Goal: Information Seeking & Learning: Learn about a topic

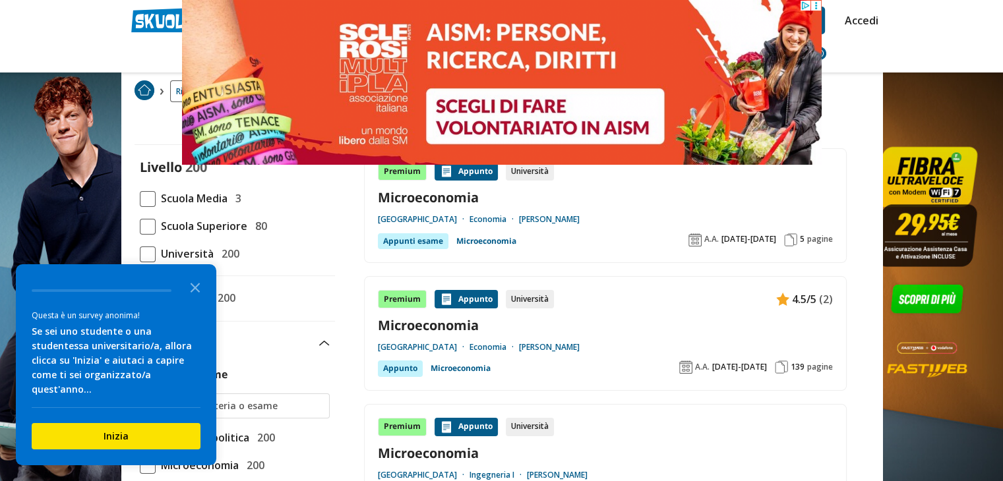
click at [150, 251] on span at bounding box center [148, 255] width 16 height 16
click at [140, 254] on input "Università 200" at bounding box center [140, 254] width 0 height 0
click at [199, 296] on icon "Close the survey" at bounding box center [195, 287] width 26 height 26
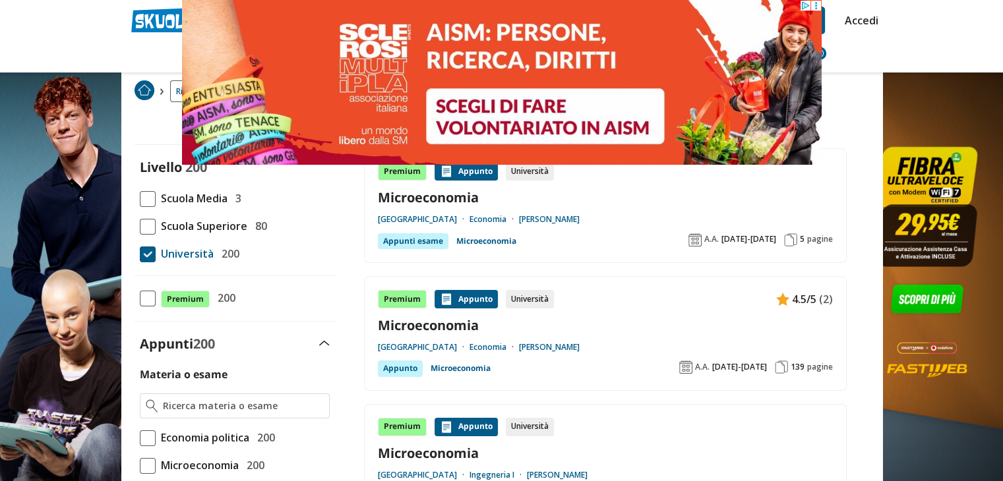
scroll to position [326, 0]
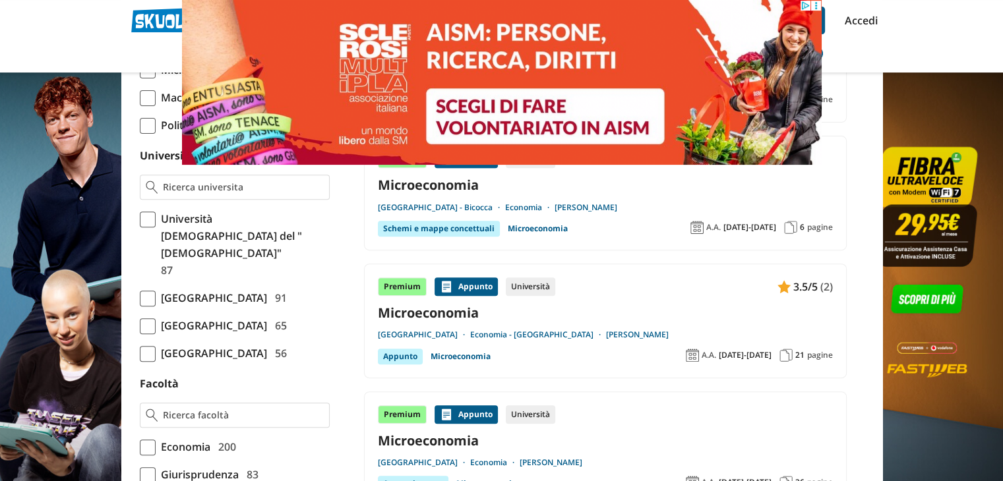
click at [229, 187] on input "Università" at bounding box center [243, 187] width 160 height 13
type input "unisi"
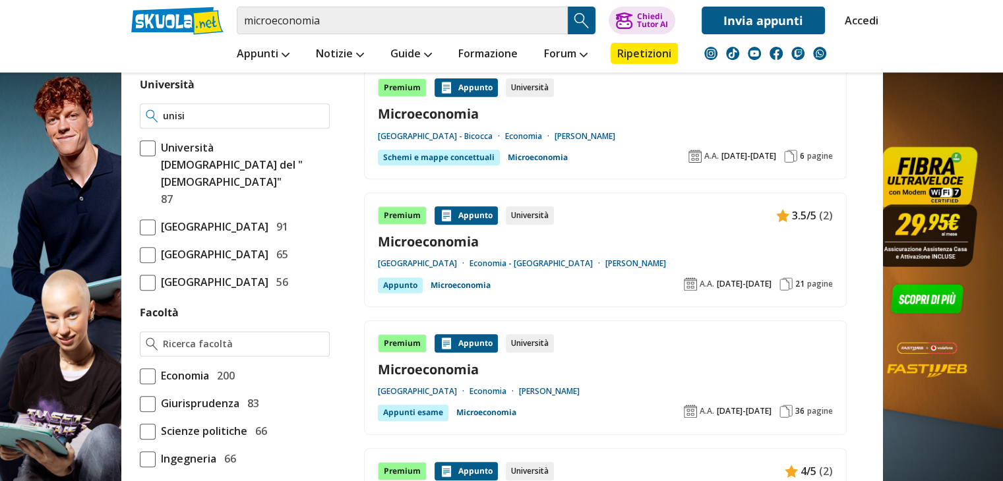
scroll to position [461, 0]
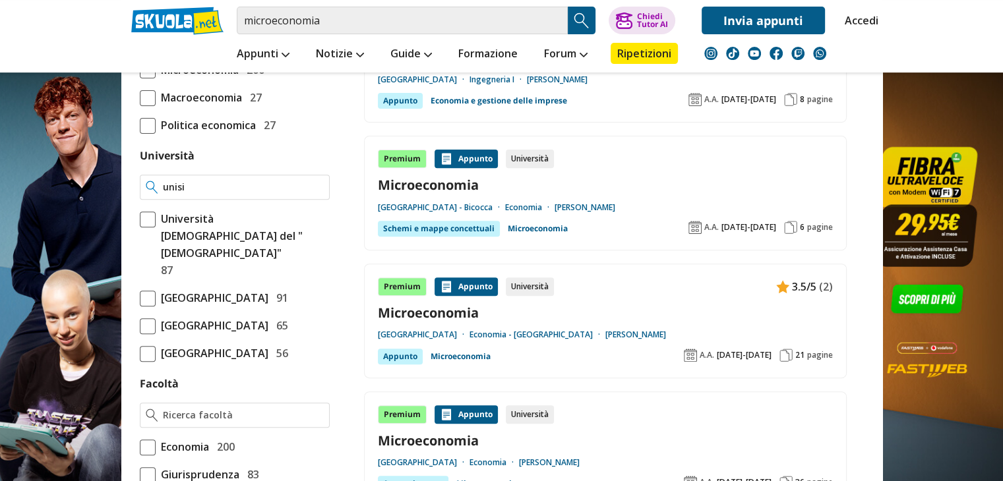
drag, startPoint x: 206, startPoint y: 185, endPoint x: 131, endPoint y: 203, distance: 77.2
click at [250, 186] on input "universita siena" at bounding box center [243, 187] width 160 height 13
click at [206, 185] on input "universita siena" at bounding box center [243, 187] width 160 height 13
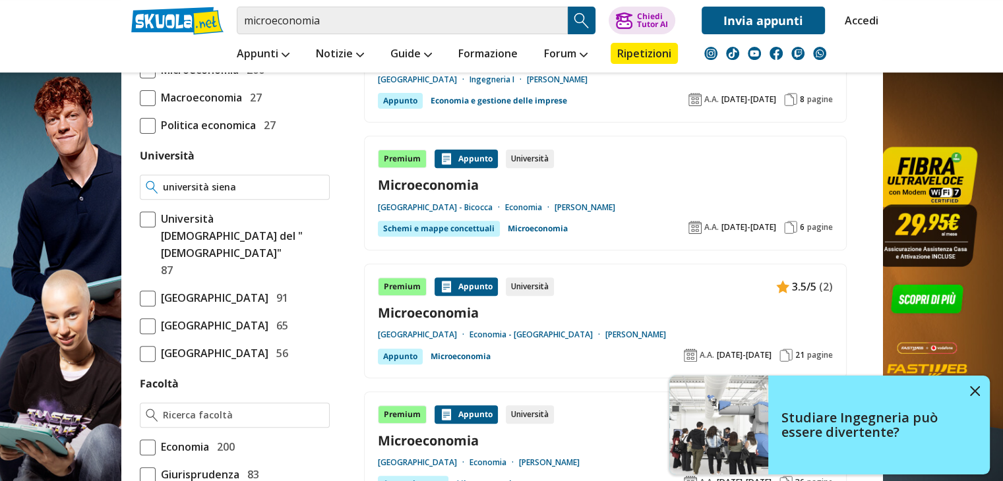
click at [235, 183] on input "università siena" at bounding box center [243, 187] width 160 height 13
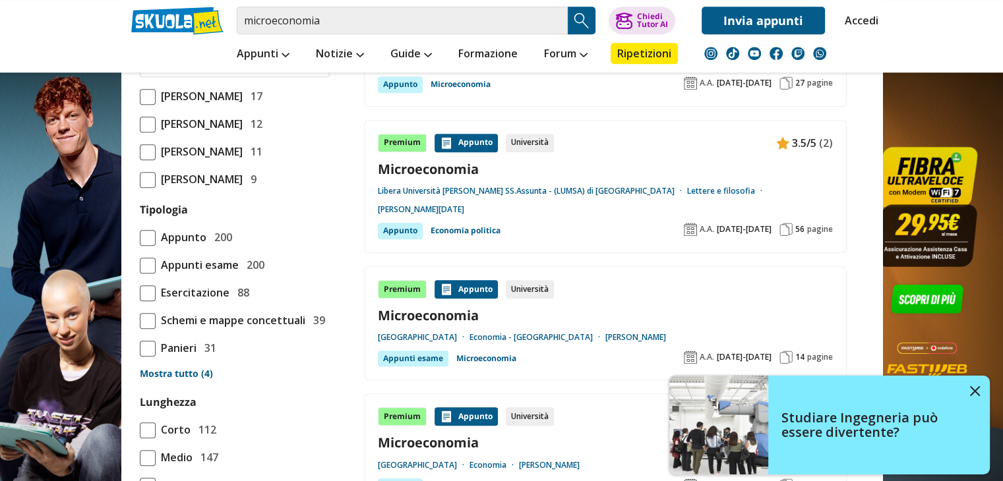
scroll to position [923, 0]
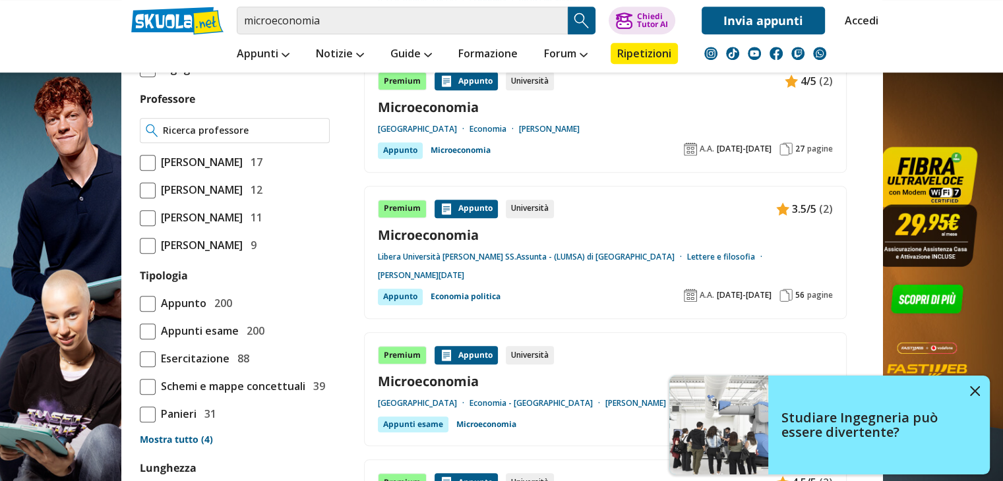
type input "università siena"
click at [230, 137] on input "Professore" at bounding box center [243, 130] width 160 height 13
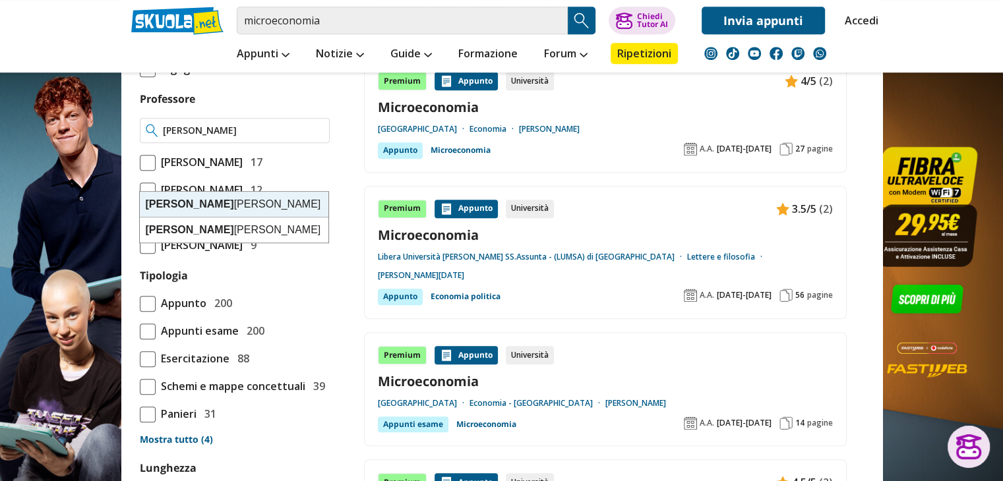
click at [192, 202] on div "Zappia Carlo" at bounding box center [234, 205] width 189 height 26
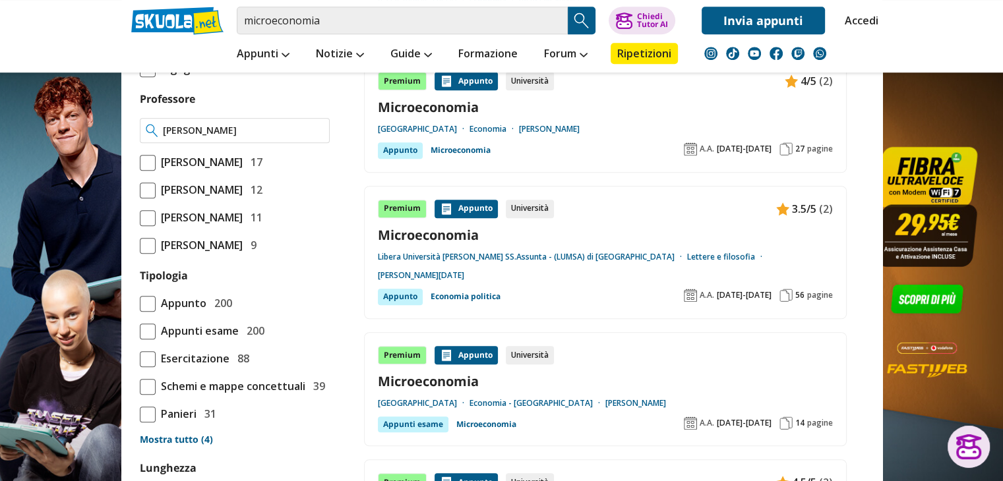
type input "Zappia Carlo"
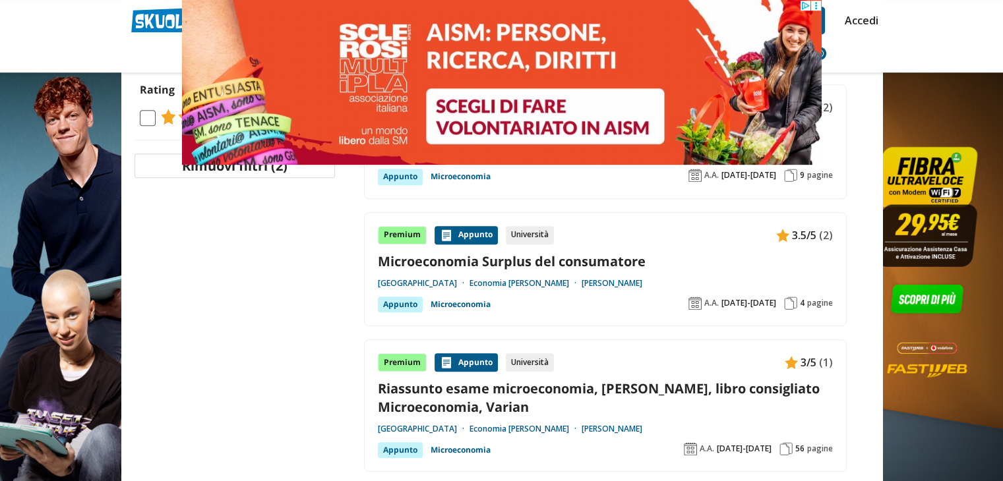
scroll to position [881, 0]
